Goal: Information Seeking & Learning: Learn about a topic

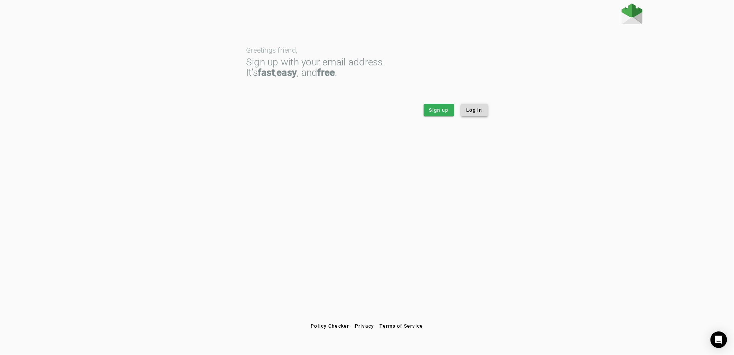
click at [474, 106] on span "Log in" at bounding box center [474, 109] width 16 height 7
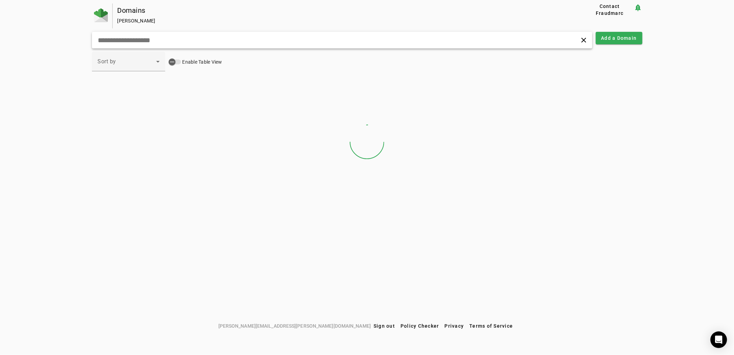
click at [164, 42] on input "text" at bounding box center [234, 40] width 275 height 8
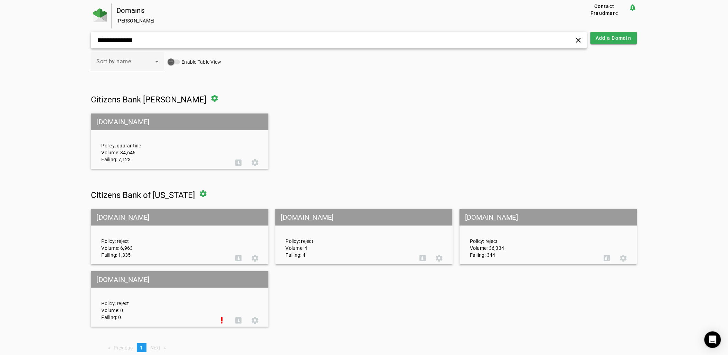
type input "**********"
click at [150, 144] on div "Policy: quarantine Volume: 34,646 Failing: 7,123" at bounding box center [163, 141] width 134 height 43
click at [137, 126] on mat-grid-tile-header "[DOMAIN_NAME]" at bounding box center [179, 121] width 177 height 17
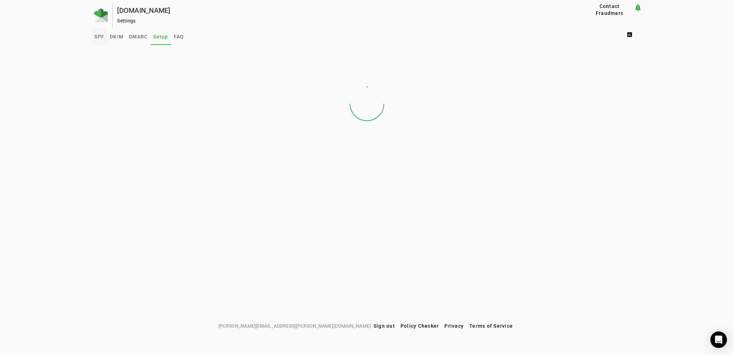
click at [96, 37] on span "SPF" at bounding box center [100, 36] width 10 height 5
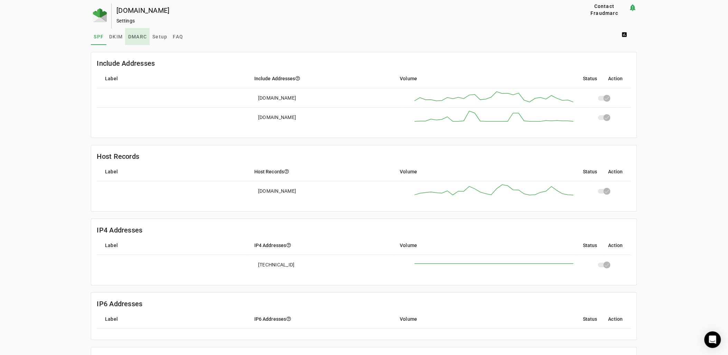
click at [141, 36] on span "DMARC" at bounding box center [137, 36] width 19 height 5
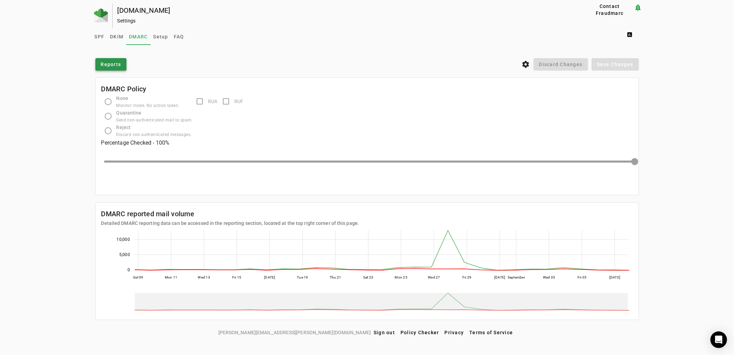
click at [116, 64] on span "Reports" at bounding box center [111, 64] width 20 height 7
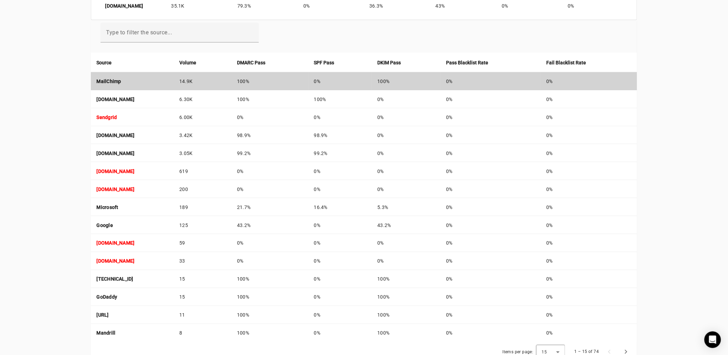
scroll to position [207, 0]
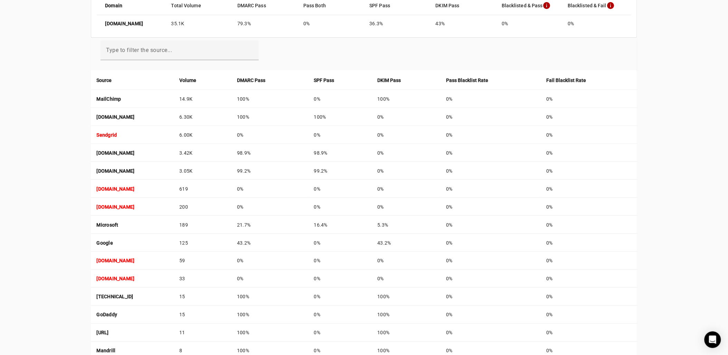
click at [302, 74] on th "DMARC Pass" at bounding box center [270, 79] width 77 height 19
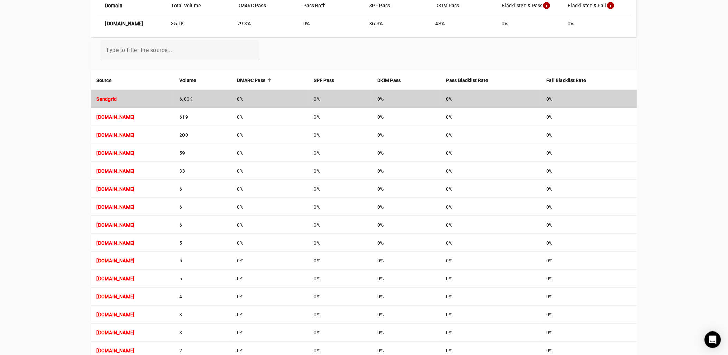
click at [99, 97] on strong "Sendgrid" at bounding box center [106, 99] width 20 height 6
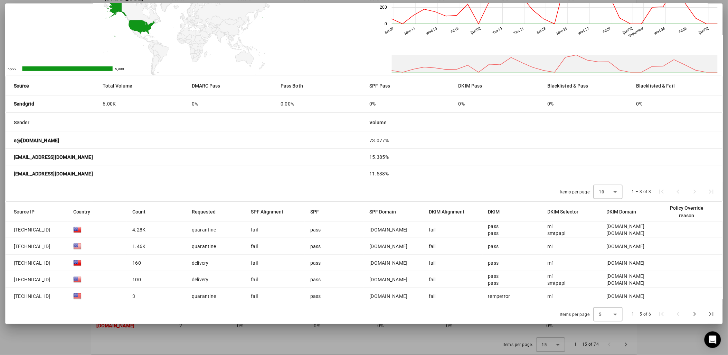
scroll to position [246, 0]
drag, startPoint x: 407, startPoint y: 229, endPoint x: 366, endPoint y: 230, distance: 40.4
click at [366, 230] on mat-cell "[DOMAIN_NAME]" at bounding box center [393, 229] width 59 height 17
copy div "[DOMAIN_NAME]"
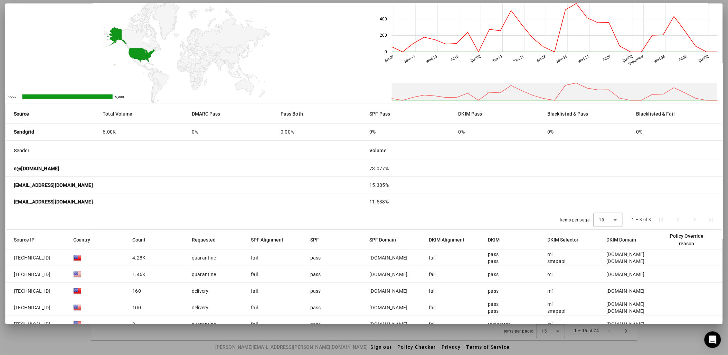
scroll to position [0, 0]
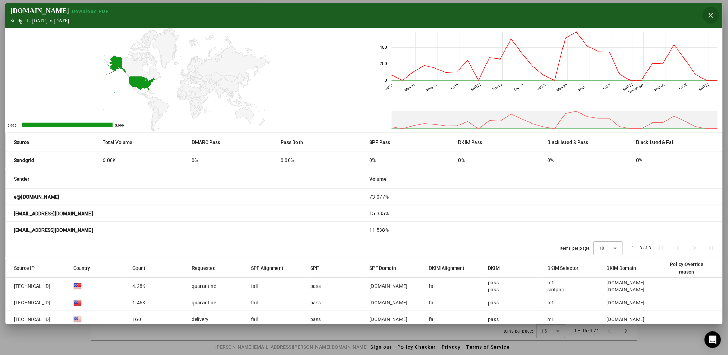
drag, startPoint x: 708, startPoint y: 15, endPoint x: 573, endPoint y: 44, distance: 138.3
click at [708, 14] on span "button" at bounding box center [711, 15] width 17 height 17
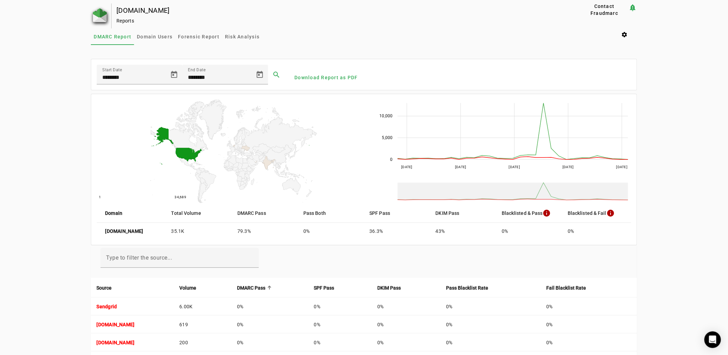
click at [93, 13] on img at bounding box center [100, 15] width 14 height 14
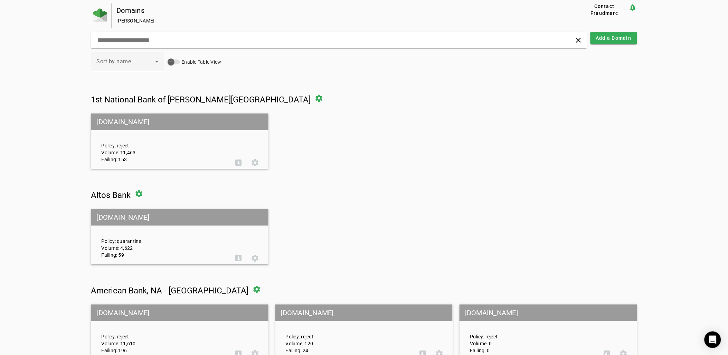
click at [135, 42] on input "text" at bounding box center [232, 40] width 273 height 8
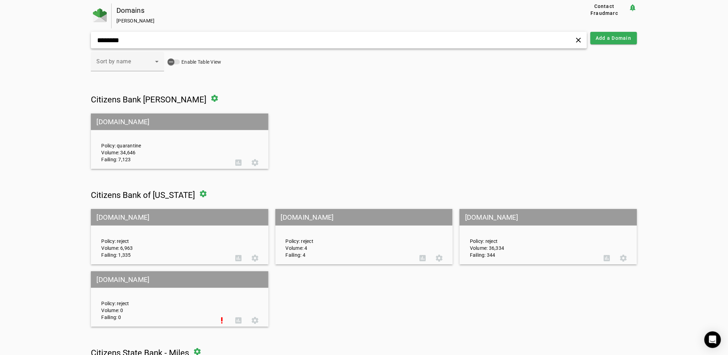
type input "********"
click at [159, 134] on div "Policy: quarantine Volume: 34,646 Failing: 7,123" at bounding box center [163, 141] width 134 height 43
click at [143, 121] on mat-grid-tile-header "[DOMAIN_NAME]" at bounding box center [179, 121] width 177 height 17
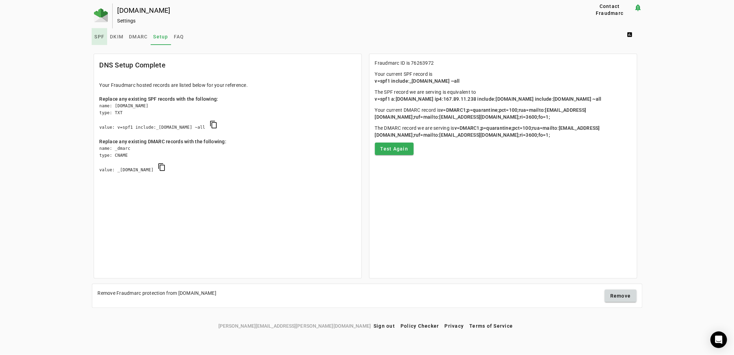
click at [97, 36] on span "SPF" at bounding box center [100, 36] width 10 height 5
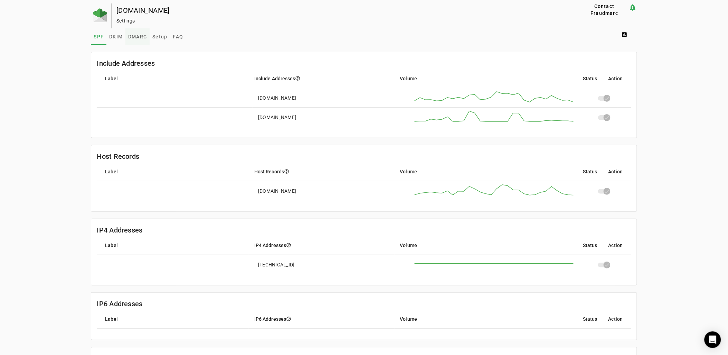
click at [140, 32] on span "DMARC" at bounding box center [137, 36] width 19 height 17
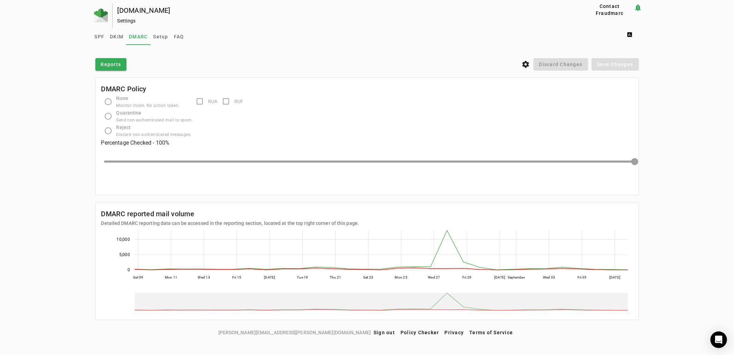
click at [55, 124] on div "[DOMAIN_NAME] Settings Contact Fraudmarc notification_important Settings SPF DK…" at bounding box center [367, 164] width 734 height 322
click at [113, 34] on span "DKIM" at bounding box center [116, 36] width 13 height 5
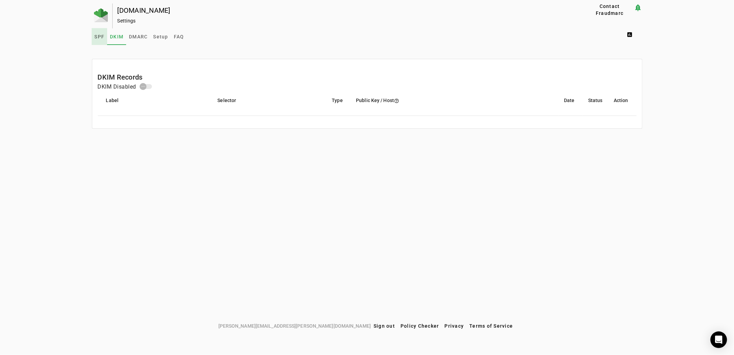
click at [98, 37] on span "SPF" at bounding box center [100, 36] width 10 height 5
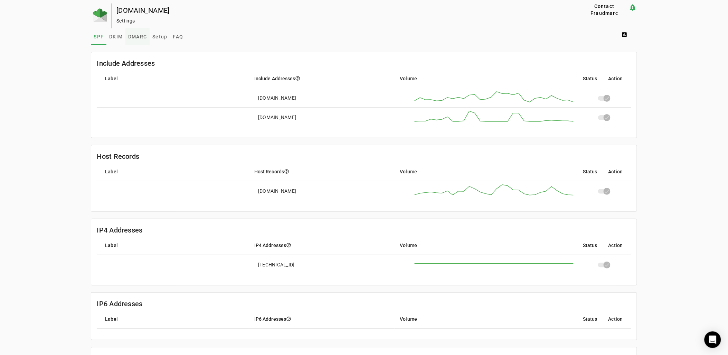
click at [140, 31] on span "DMARC" at bounding box center [137, 36] width 19 height 17
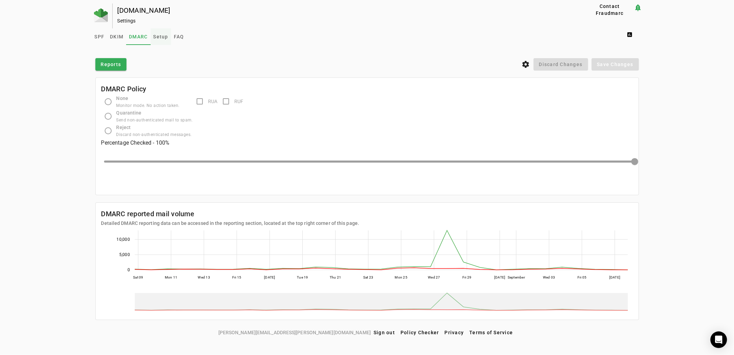
click at [161, 42] on span "Setup" at bounding box center [160, 36] width 15 height 17
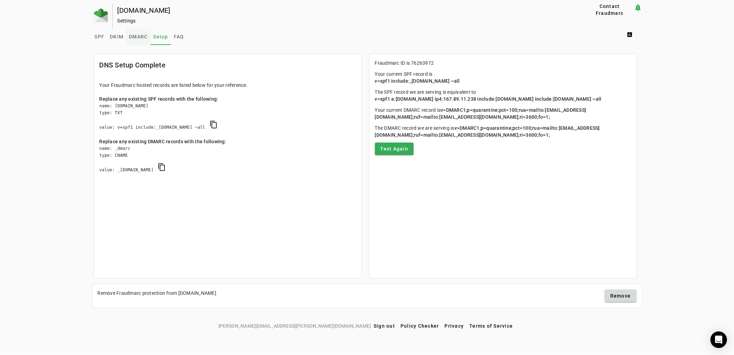
click at [145, 38] on span "DMARC" at bounding box center [138, 36] width 19 height 5
